Goal: Task Accomplishment & Management: Manage account settings

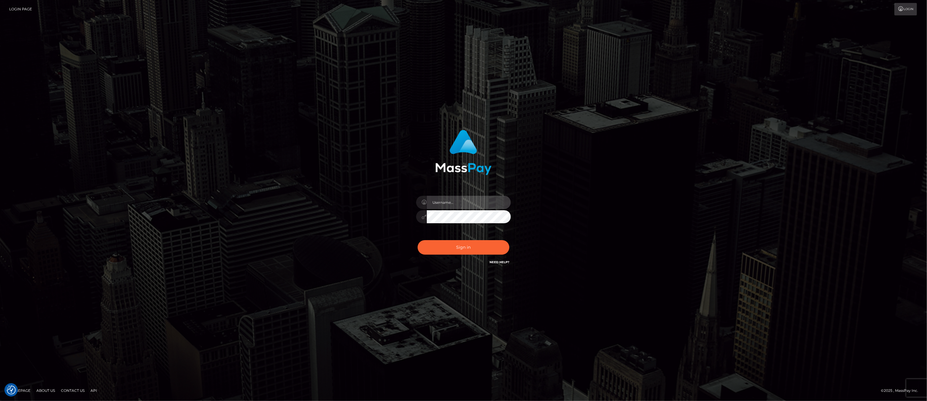
click at [449, 202] on input "text" at bounding box center [469, 202] width 84 height 13
type input "ashbil"
click at [454, 249] on button "Sign in" at bounding box center [464, 247] width 92 height 15
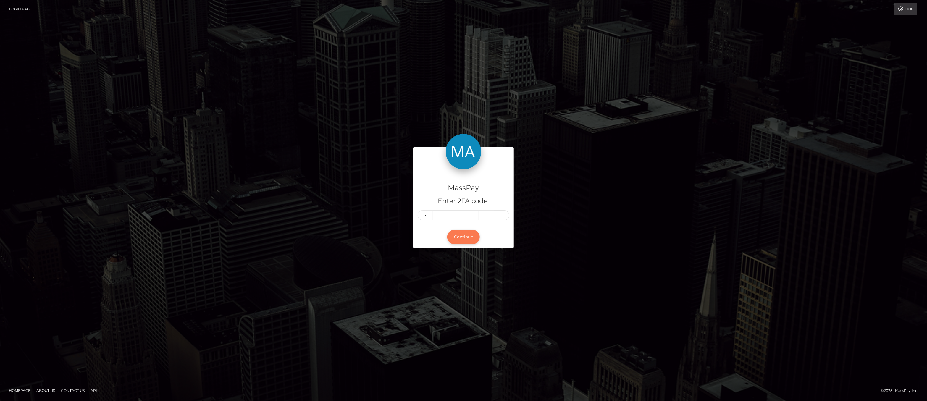
type input "6"
type input "8"
type input "2"
type input "0"
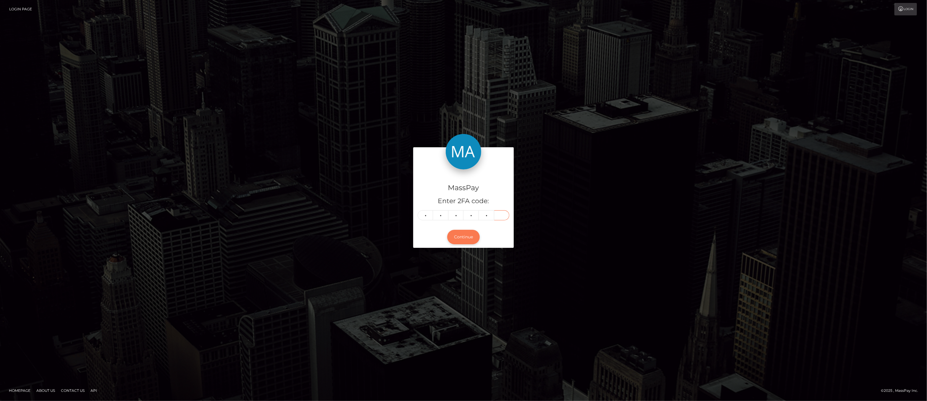
type input "1"
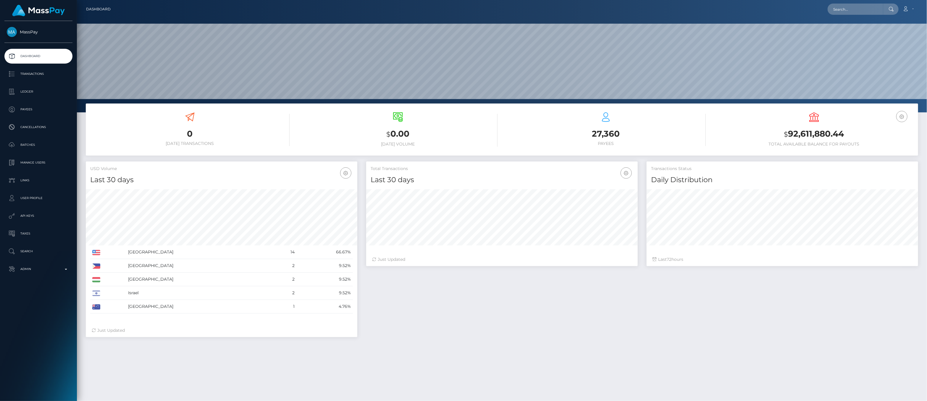
scroll to position [105, 272]
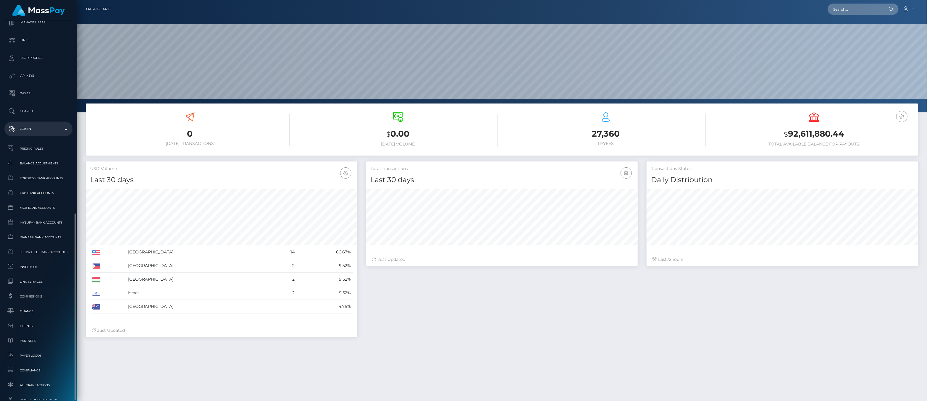
scroll to position [236, 0]
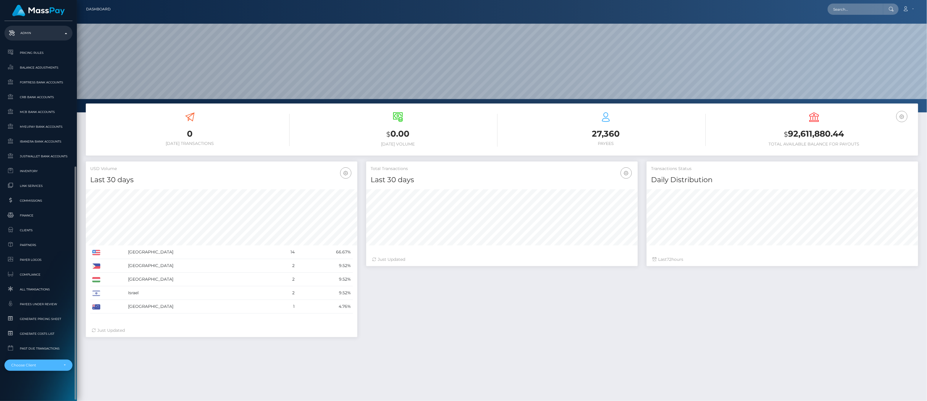
click at [67, 365] on div "Choose Client" at bounding box center [38, 365] width 68 height 11
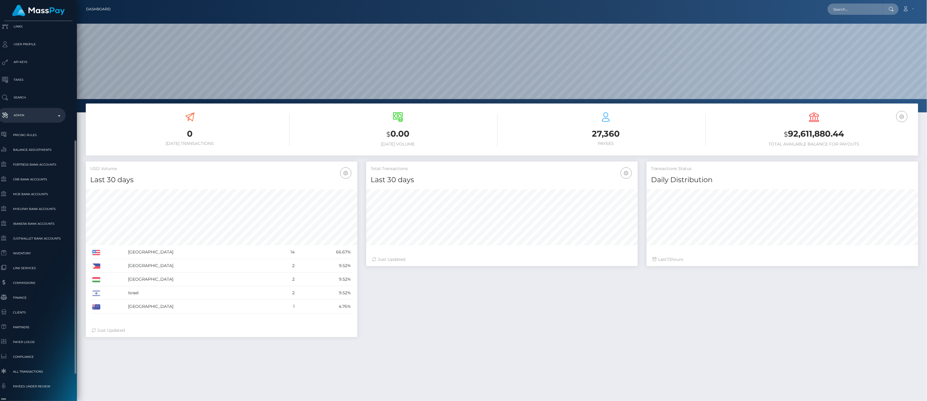
scroll to position [169, 7]
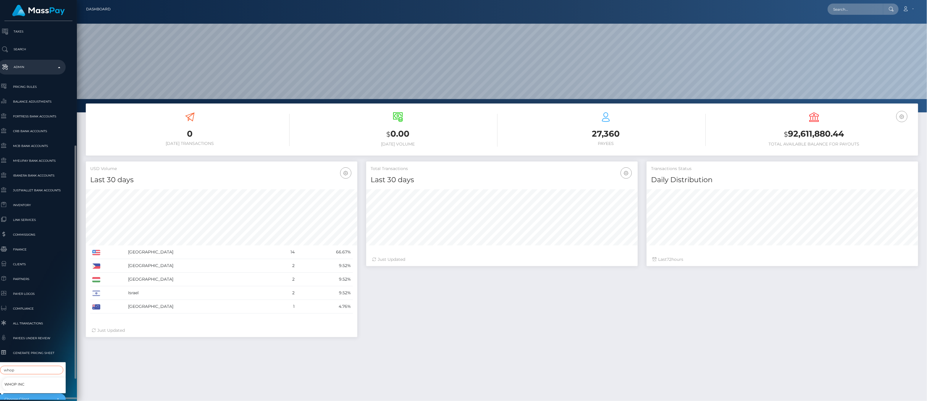
type input "whop"
click at [29, 383] on link "Whop Inc" at bounding box center [36, 384] width 68 height 13
select select "338"
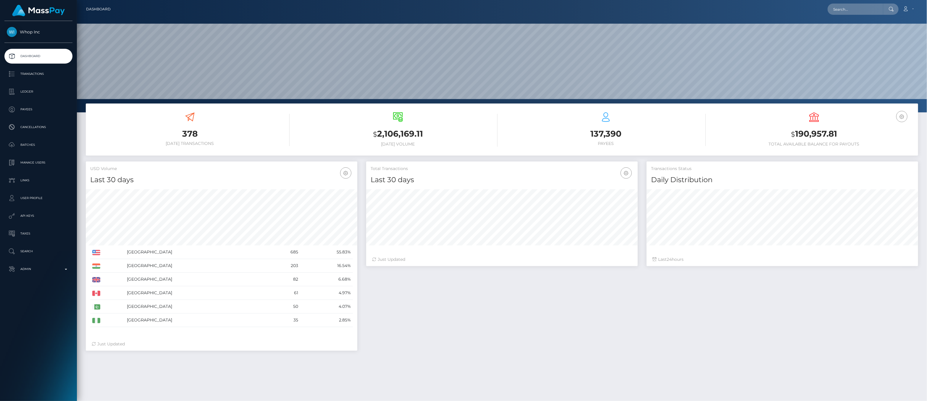
scroll to position [105, 272]
click at [25, 74] on p "Transactions" at bounding box center [38, 74] width 63 height 9
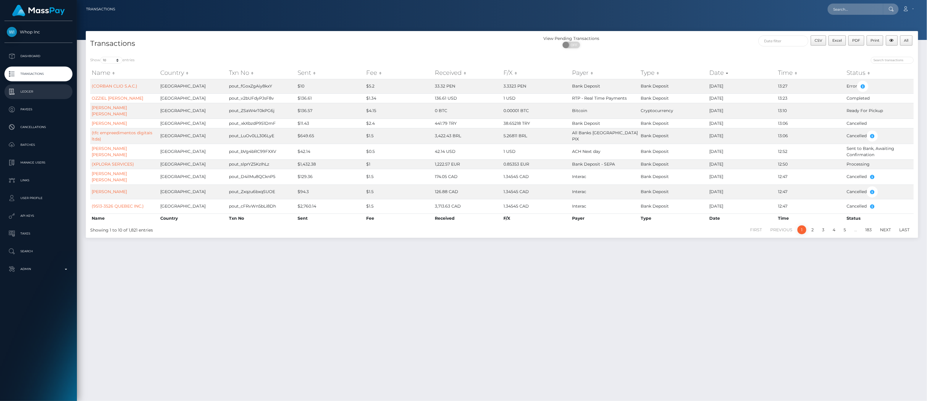
click at [35, 96] on link "Ledger" at bounding box center [38, 91] width 68 height 15
